Goal: Check status: Verify the current state of an ongoing process or item

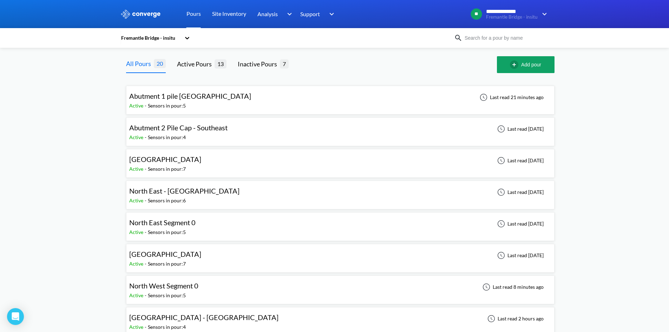
click at [299, 237] on div "North East Segment 0 Active - Sensors in pour: 5 Last read [DATE]" at bounding box center [340, 226] width 422 height 22
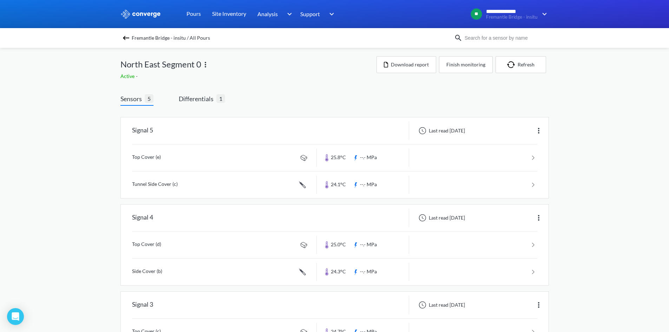
click at [297, 69] on div "North East Segment 0" at bounding box center [249, 64] width 256 height 16
click at [205, 91] on div "Sensors 5 Differentials 1 Signal 5 Last read [DATE] Top Cover (e) 25.8°C --.- M…" at bounding box center [335, 323] width 429 height 478
click at [201, 100] on span "Differentials" at bounding box center [198, 99] width 38 height 10
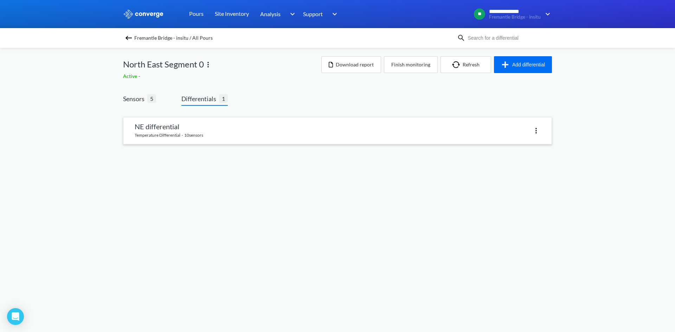
click at [186, 127] on link at bounding box center [337, 130] width 428 height 27
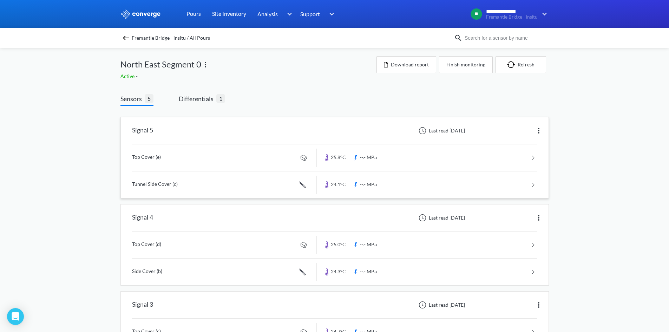
click at [232, 157] on link at bounding box center [335, 157] width 406 height 27
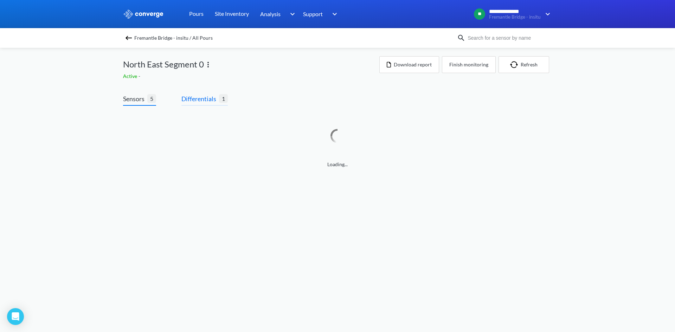
click at [213, 101] on span "Differentials" at bounding box center [200, 99] width 38 height 10
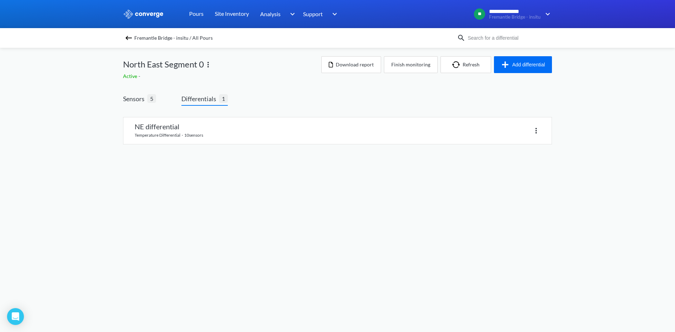
click at [211, 100] on span "Differentials" at bounding box center [200, 99] width 38 height 10
click at [214, 129] on link at bounding box center [337, 130] width 428 height 27
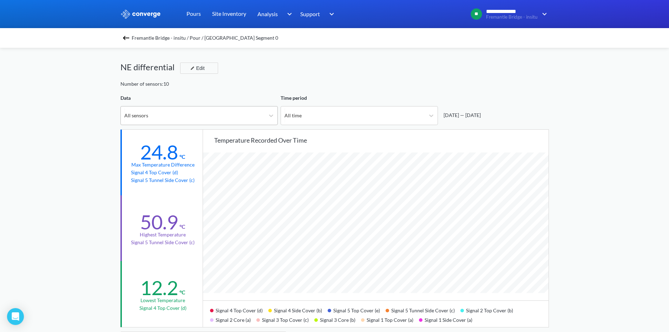
scroll to position [589, 669]
click at [334, 122] on div "All time" at bounding box center [353, 115] width 144 height 18
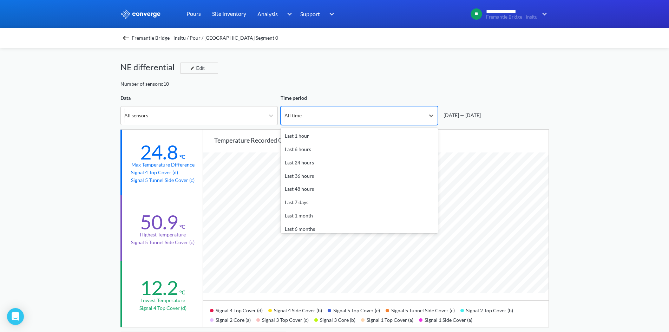
scroll to position [21, 0]
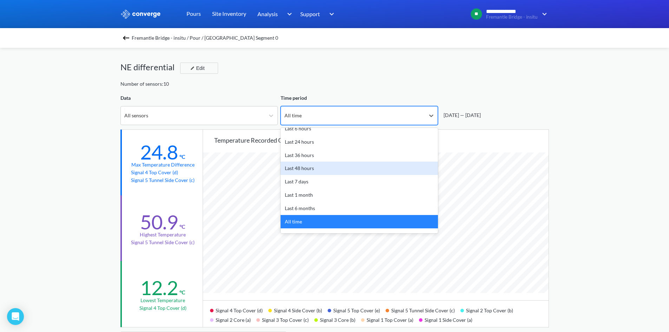
click at [301, 168] on div "Last 48 hours" at bounding box center [359, 168] width 157 height 13
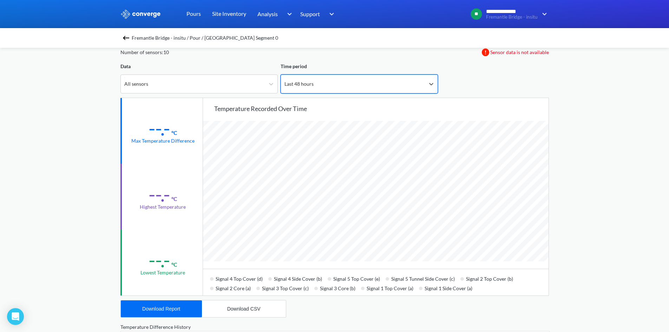
scroll to position [0, 0]
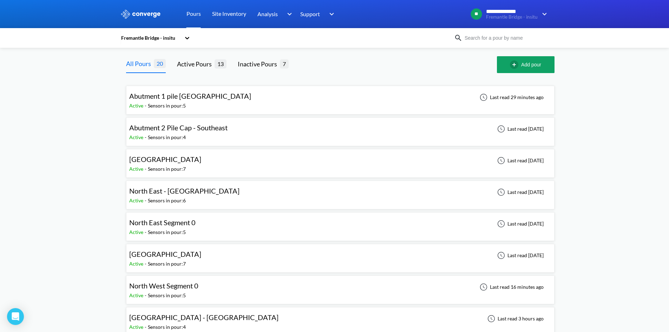
click at [193, 93] on span "Abutment 1 pile [GEOGRAPHIC_DATA]" at bounding box center [190, 96] width 122 height 8
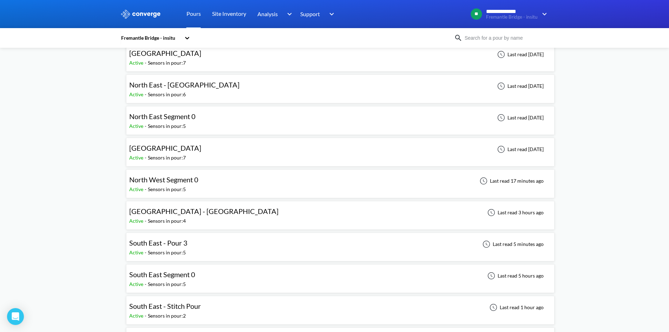
scroll to position [105, 0]
click at [164, 179] on span "North West Segment 0" at bounding box center [163, 180] width 69 height 8
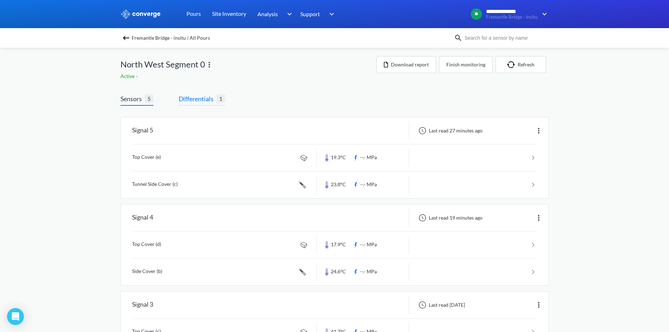
click at [202, 102] on span "Differentials" at bounding box center [198, 99] width 38 height 10
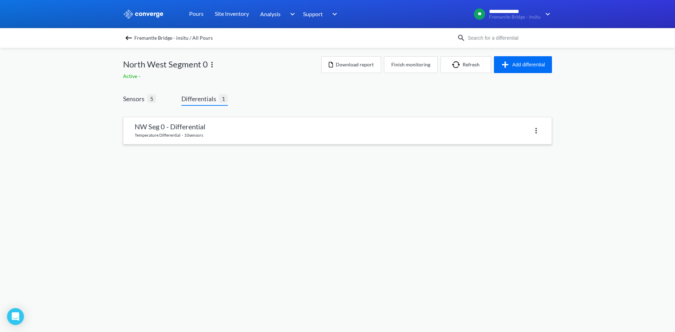
click at [212, 143] on link at bounding box center [337, 130] width 428 height 27
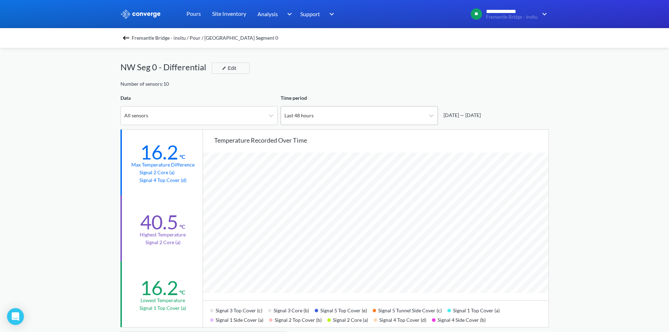
click at [355, 117] on div "Last 48 hours" at bounding box center [353, 115] width 144 height 18
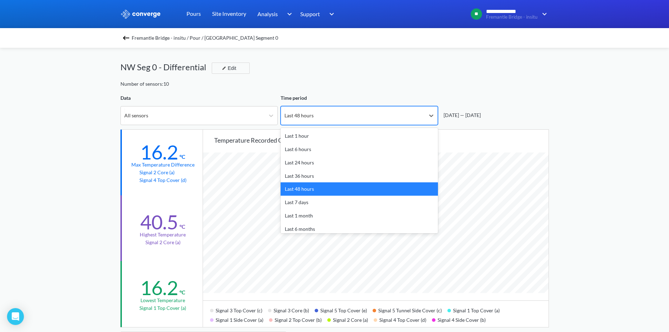
click at [355, 117] on div "Last 48 hours" at bounding box center [353, 115] width 144 height 18
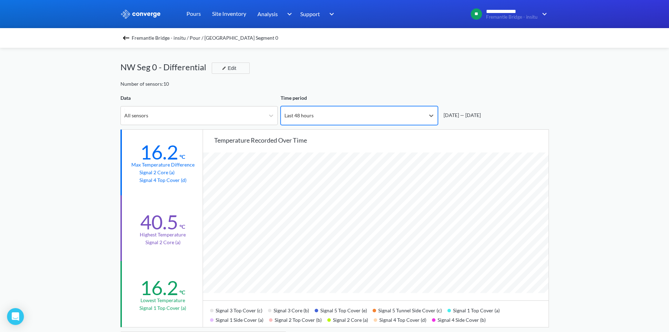
click at [344, 111] on div "Last 48 hours" at bounding box center [353, 115] width 144 height 18
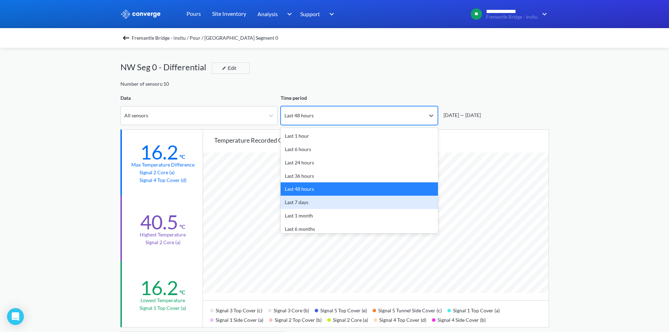
click at [316, 204] on div "Last 7 days" at bounding box center [359, 202] width 157 height 13
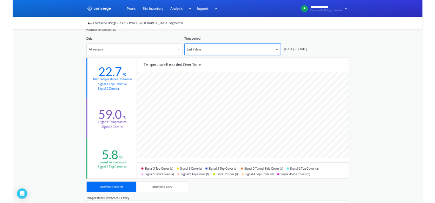
scroll to position [589, 669]
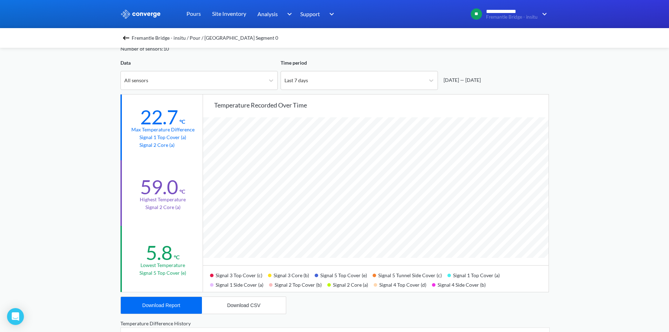
click at [41, 130] on div "**********" at bounding box center [334, 259] width 669 height 589
drag, startPoint x: 45, startPoint y: 162, endPoint x: 60, endPoint y: 163, distance: 15.5
click at [48, 163] on div "**********" at bounding box center [334, 259] width 669 height 589
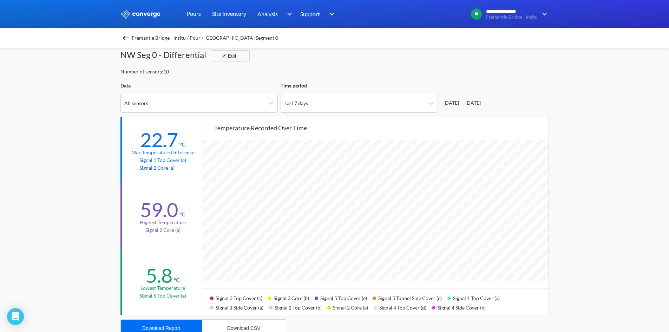
scroll to position [0, 0]
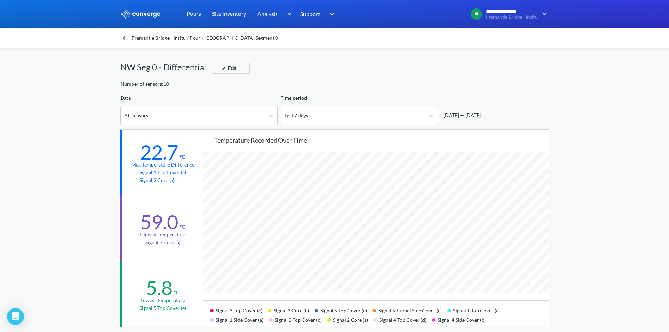
click at [138, 34] on span "Fremantle Bridge - insitu / Pour / [GEOGRAPHIC_DATA] Segment 0" at bounding box center [205, 38] width 147 height 10
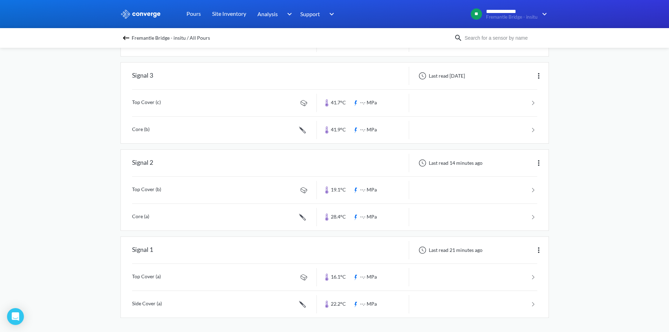
scroll to position [18, 0]
